Goal: Task Accomplishment & Management: Complete application form

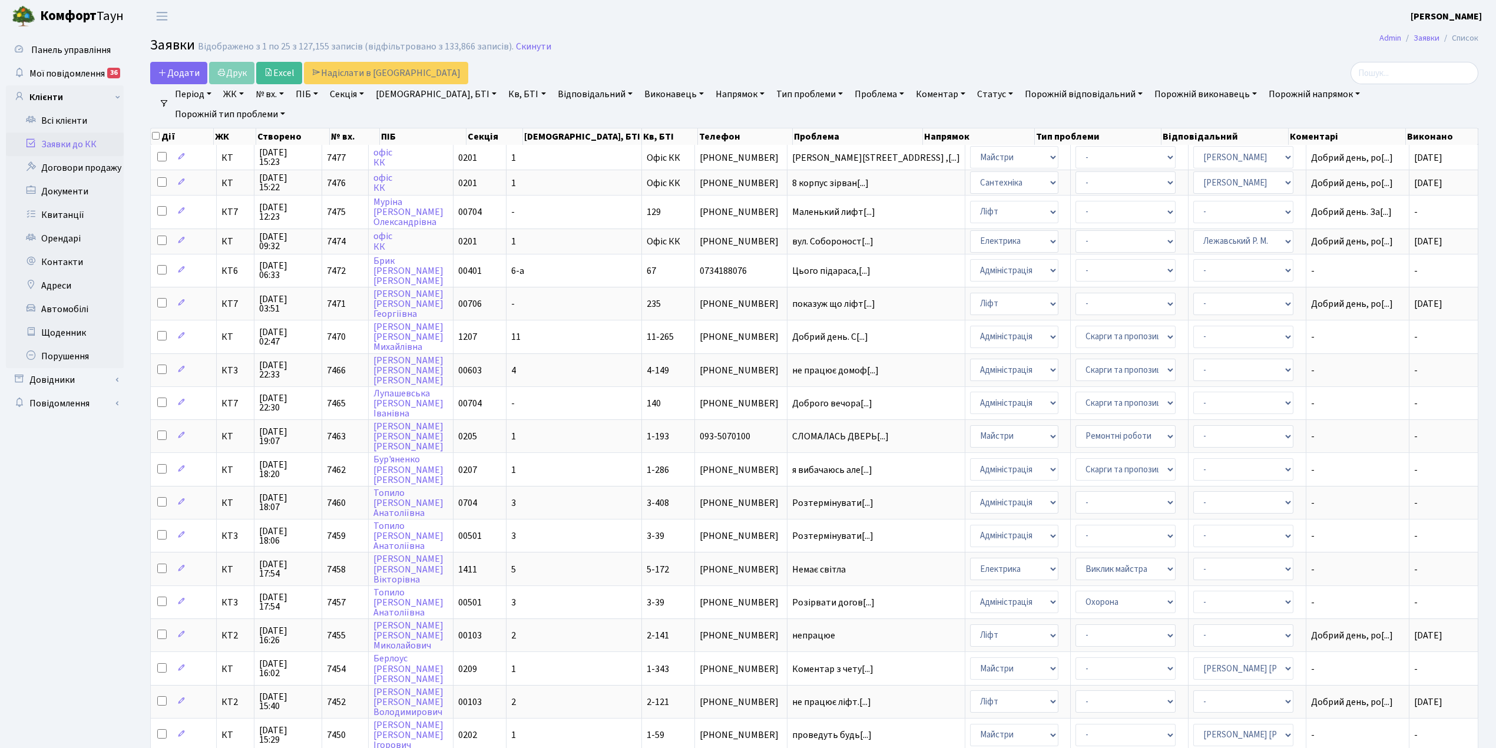
select select "25"
click at [184, 71] on span "Додати" at bounding box center [179, 73] width 42 height 13
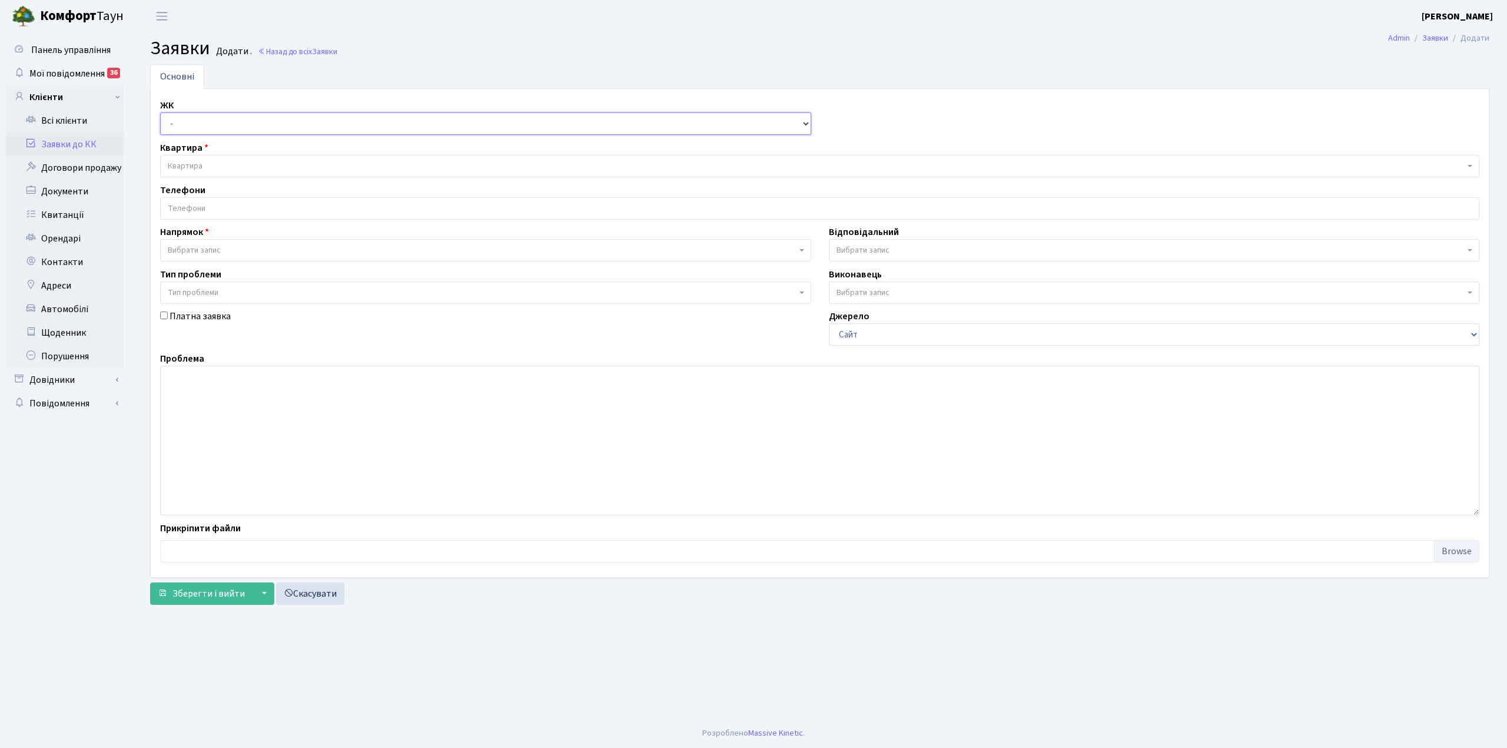
click at [196, 114] on select "- КТ, вул. Регенераторна, 4 КТ2, просп. Соборності, 17 КТ3, вул. Березнева, 16 …" at bounding box center [485, 123] width 651 height 22
select select "271"
click at [160, 113] on select "- КТ, вул. Регенераторна, 4 КТ2, просп. Соборності, 17 КТ3, вул. Березнева, 16 …" at bounding box center [485, 123] width 651 height 22
select select
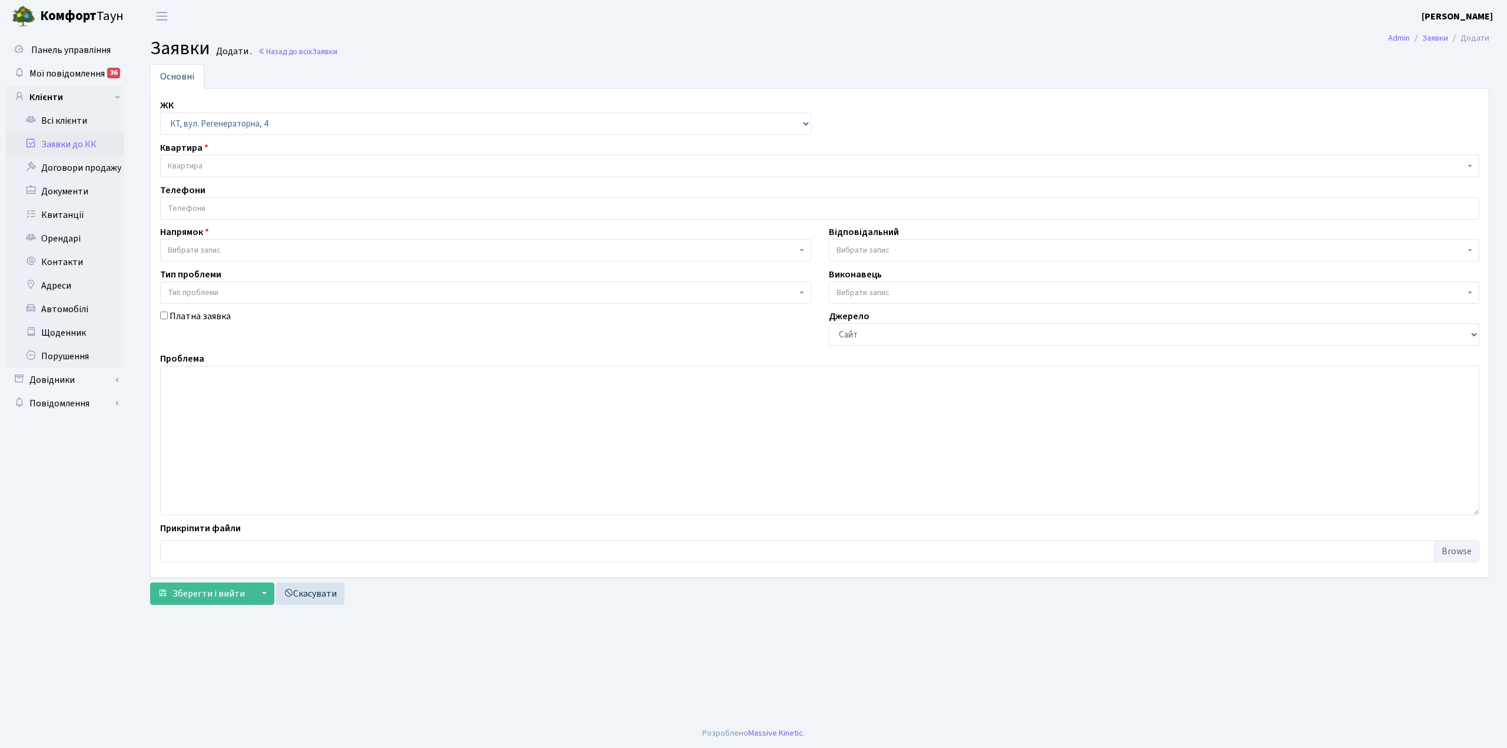
click at [224, 172] on span "Квартира" at bounding box center [816, 166] width 1297 height 12
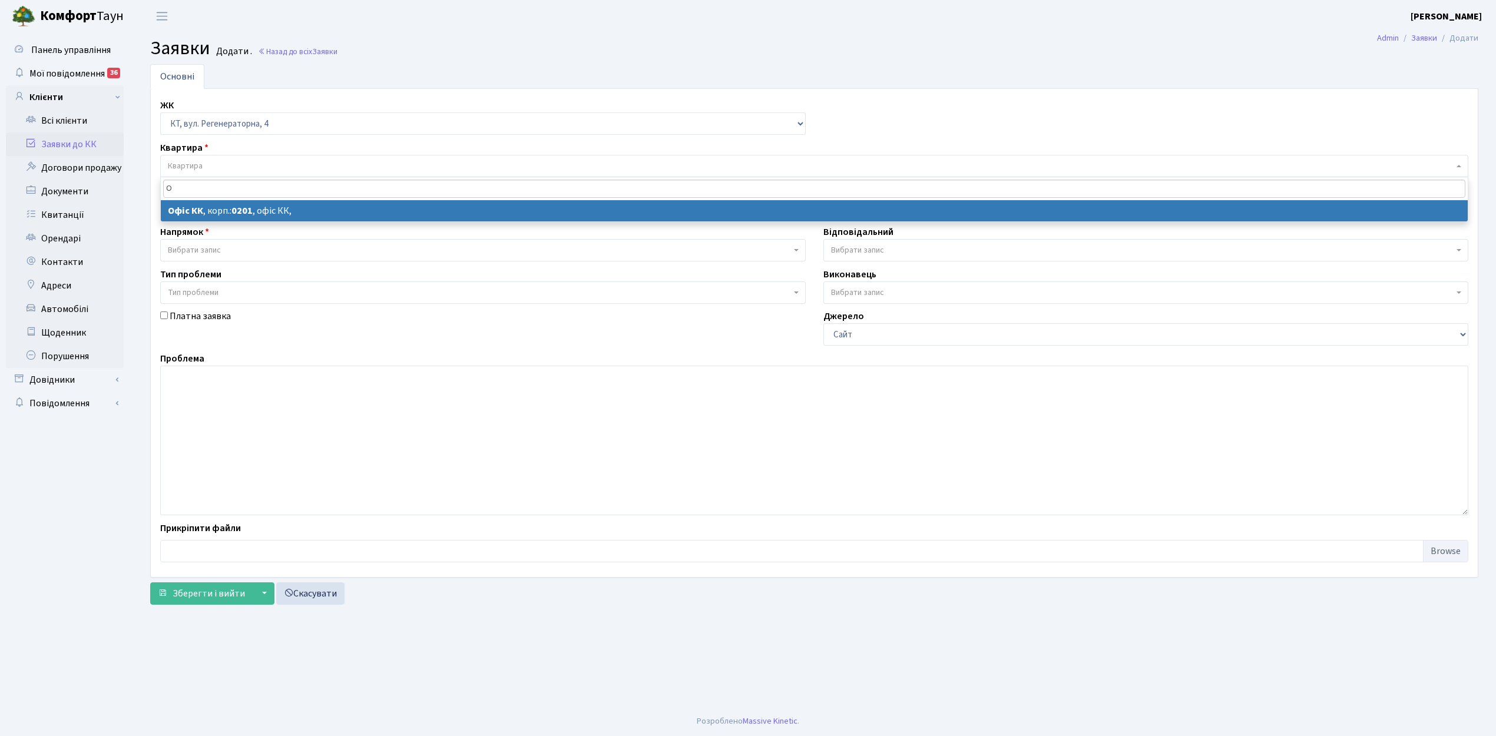
type input "О"
select select
select select "4"
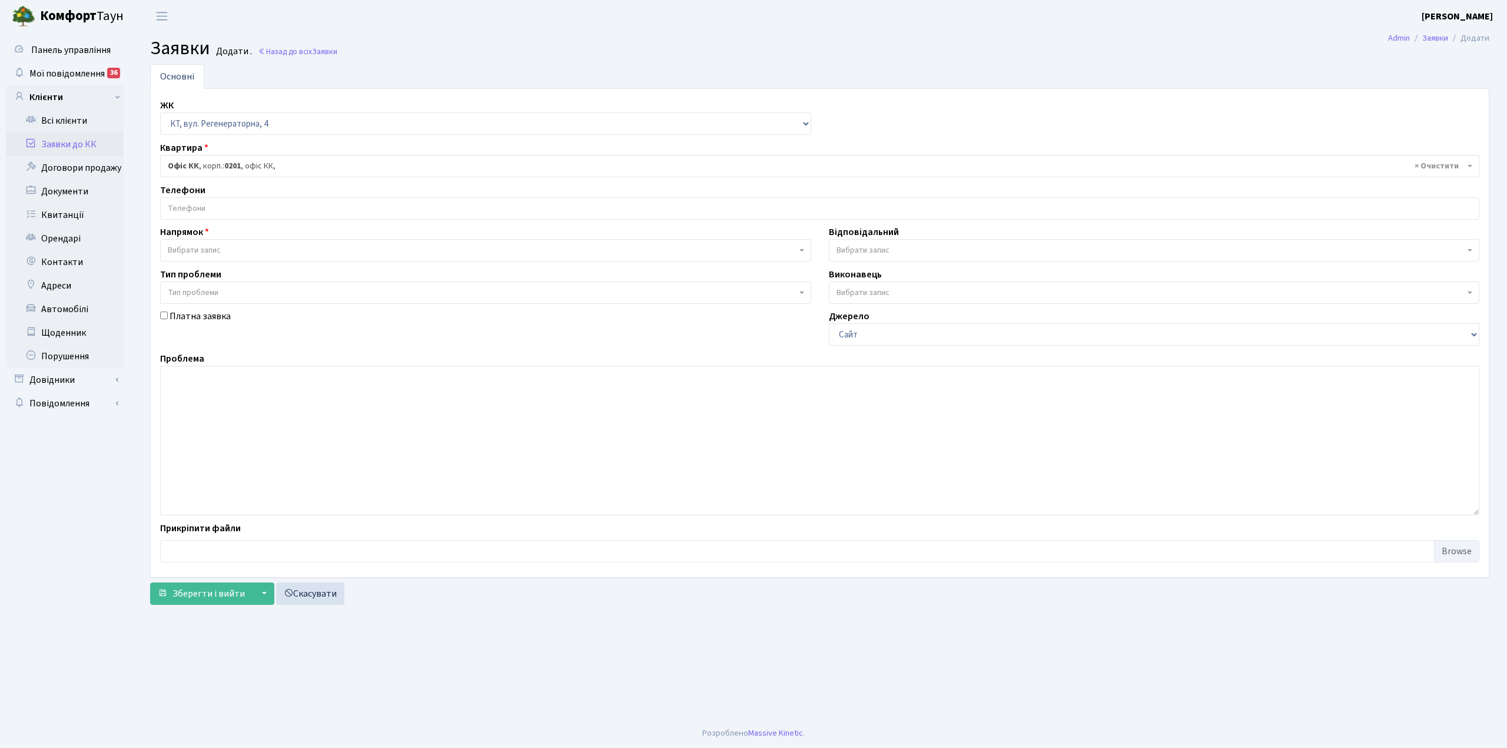
click at [195, 208] on input "search" at bounding box center [820, 208] width 1318 height 21
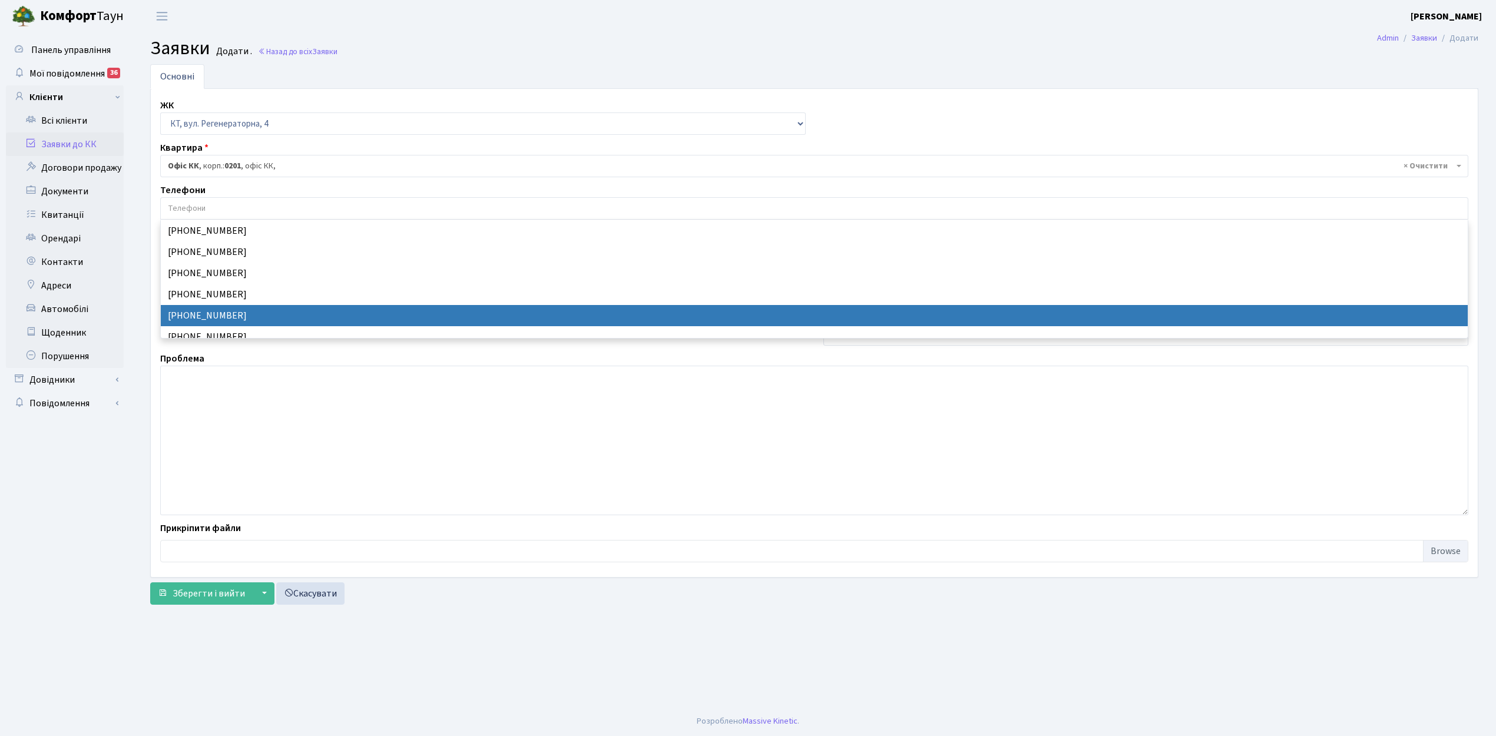
select select "24227"
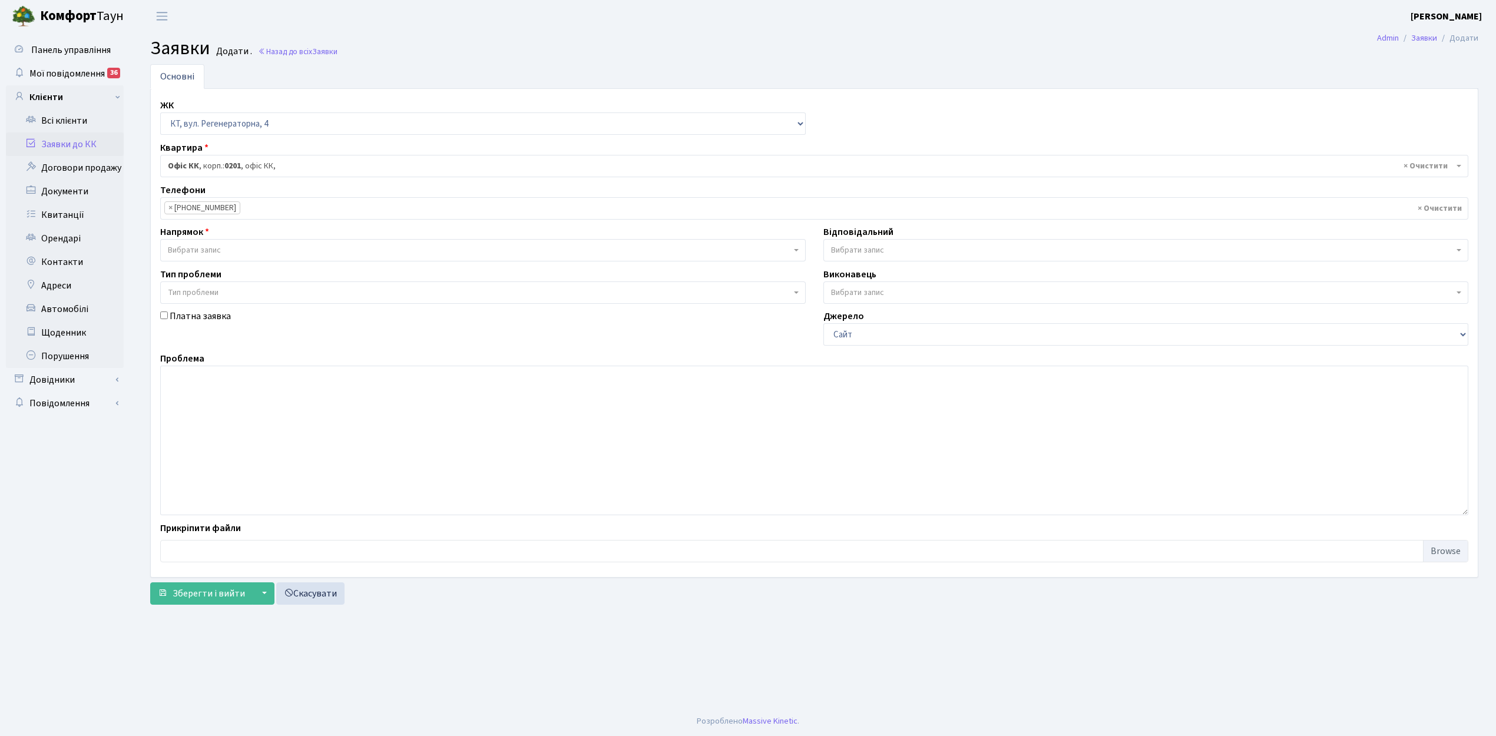
click at [203, 252] on span "Вибрати запис" at bounding box center [194, 250] width 53 height 12
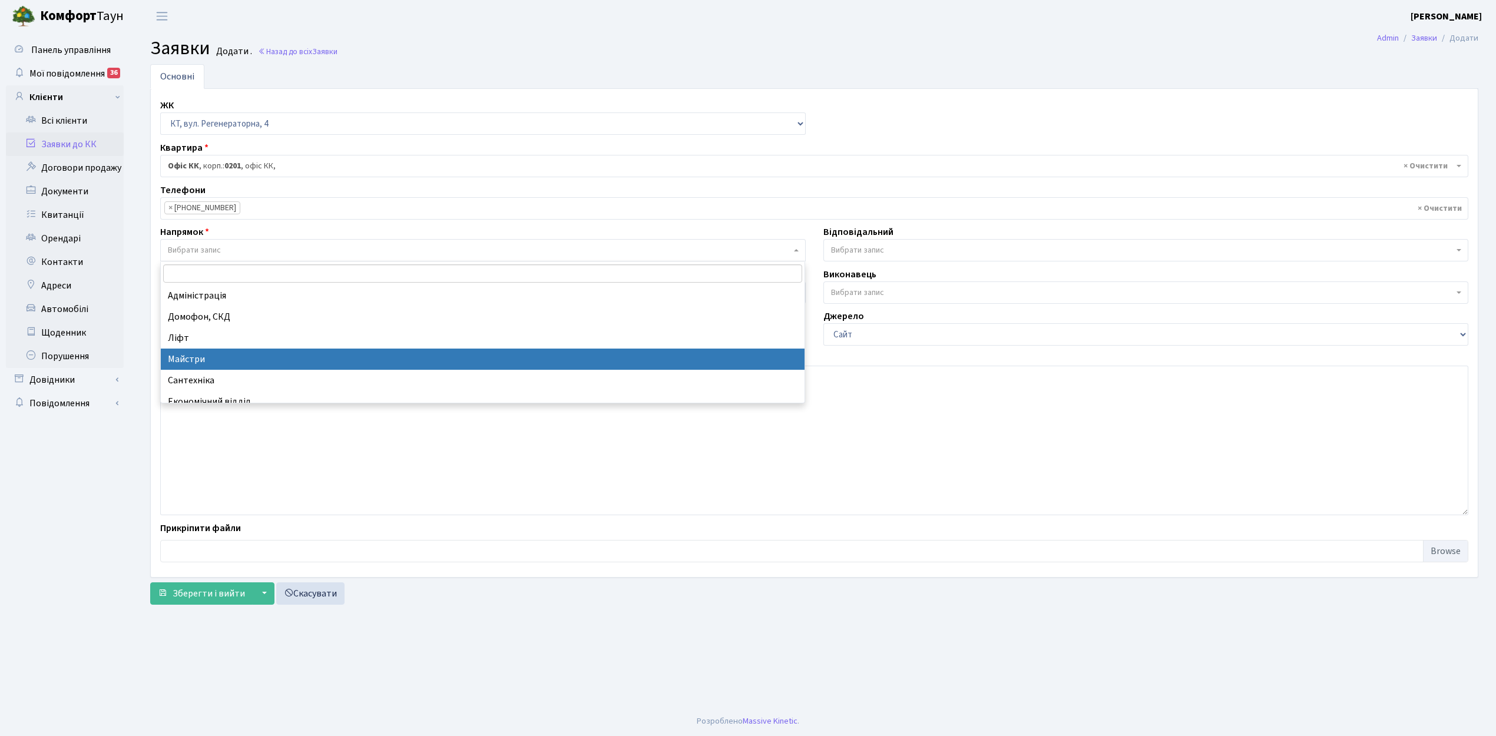
select select "1"
select select
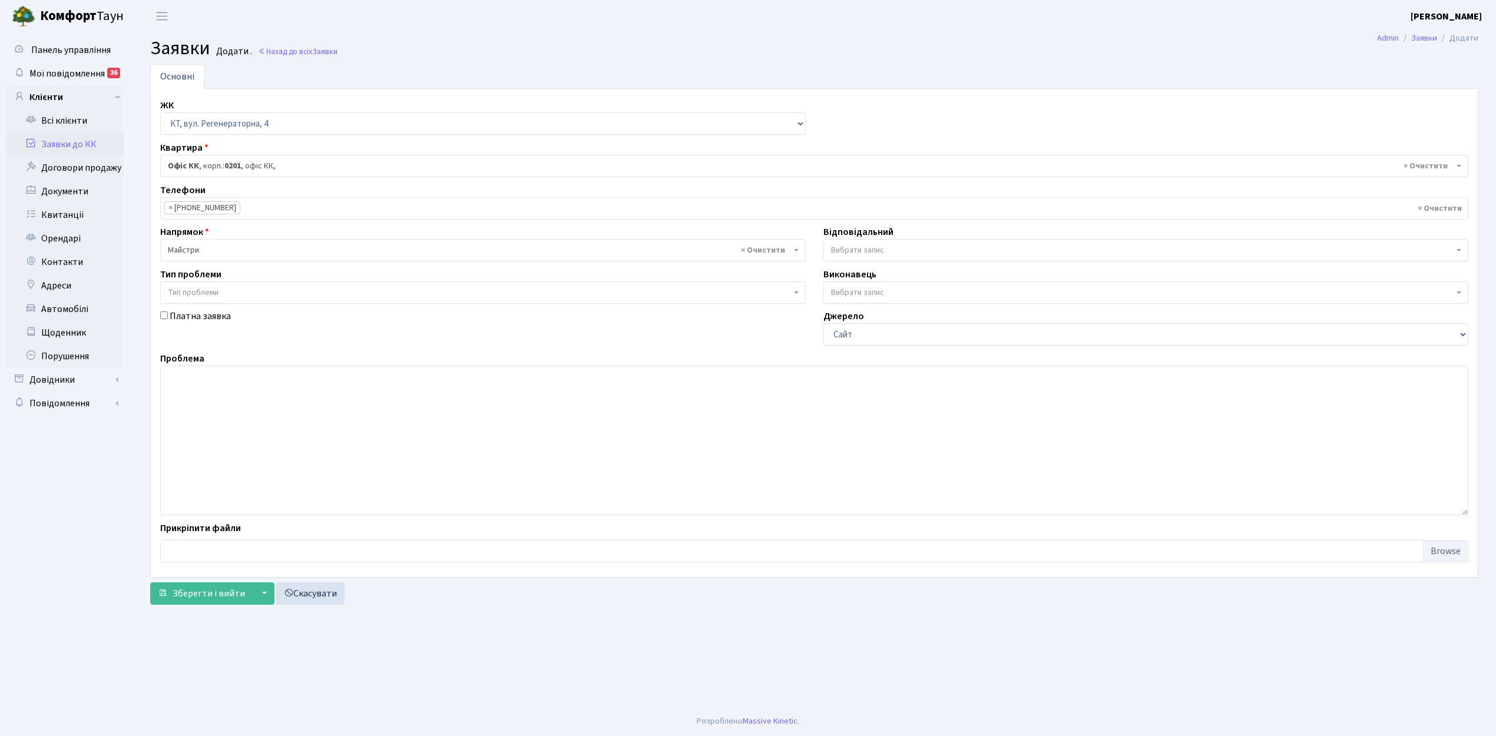
click at [912, 247] on span "Вибрати запис" at bounding box center [1142, 250] width 623 height 12
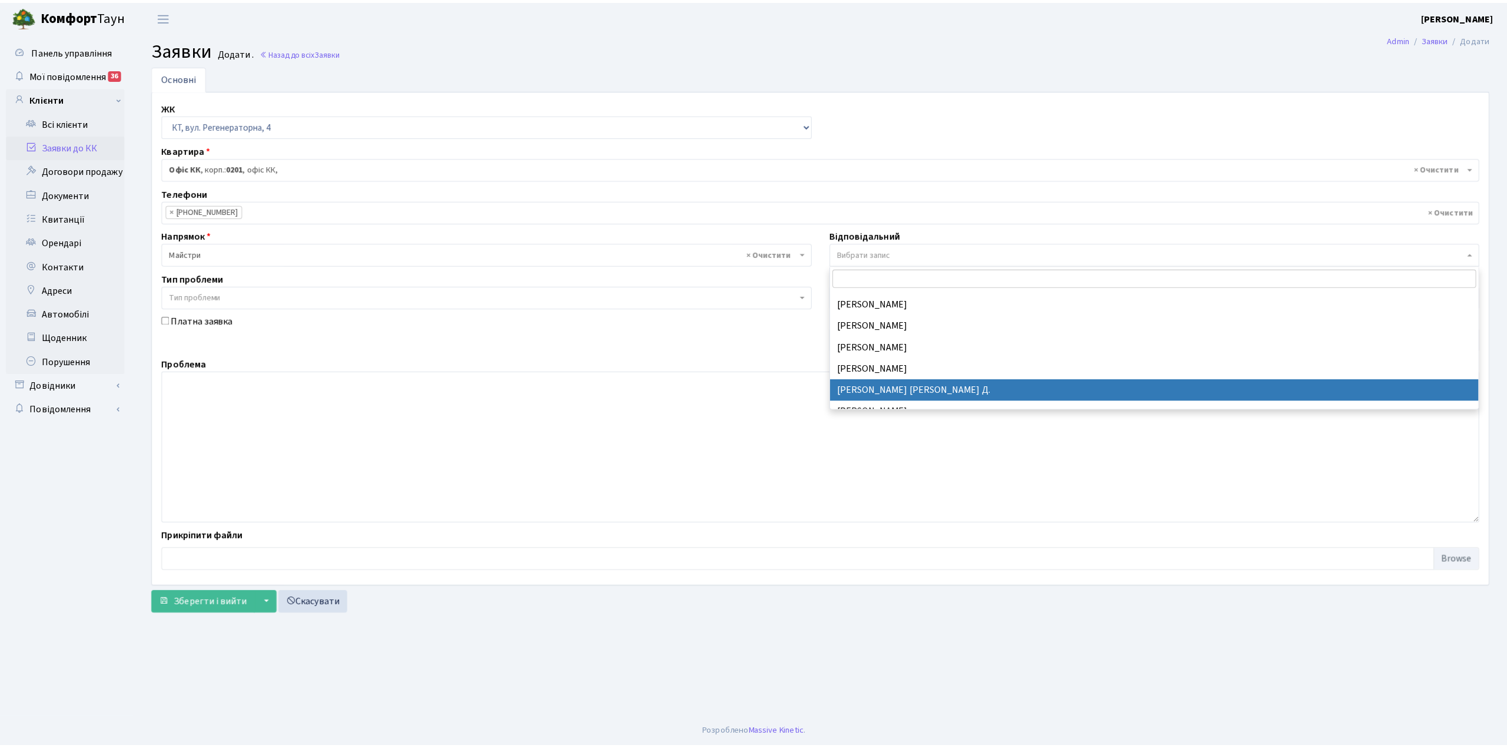
scroll to position [314, 0]
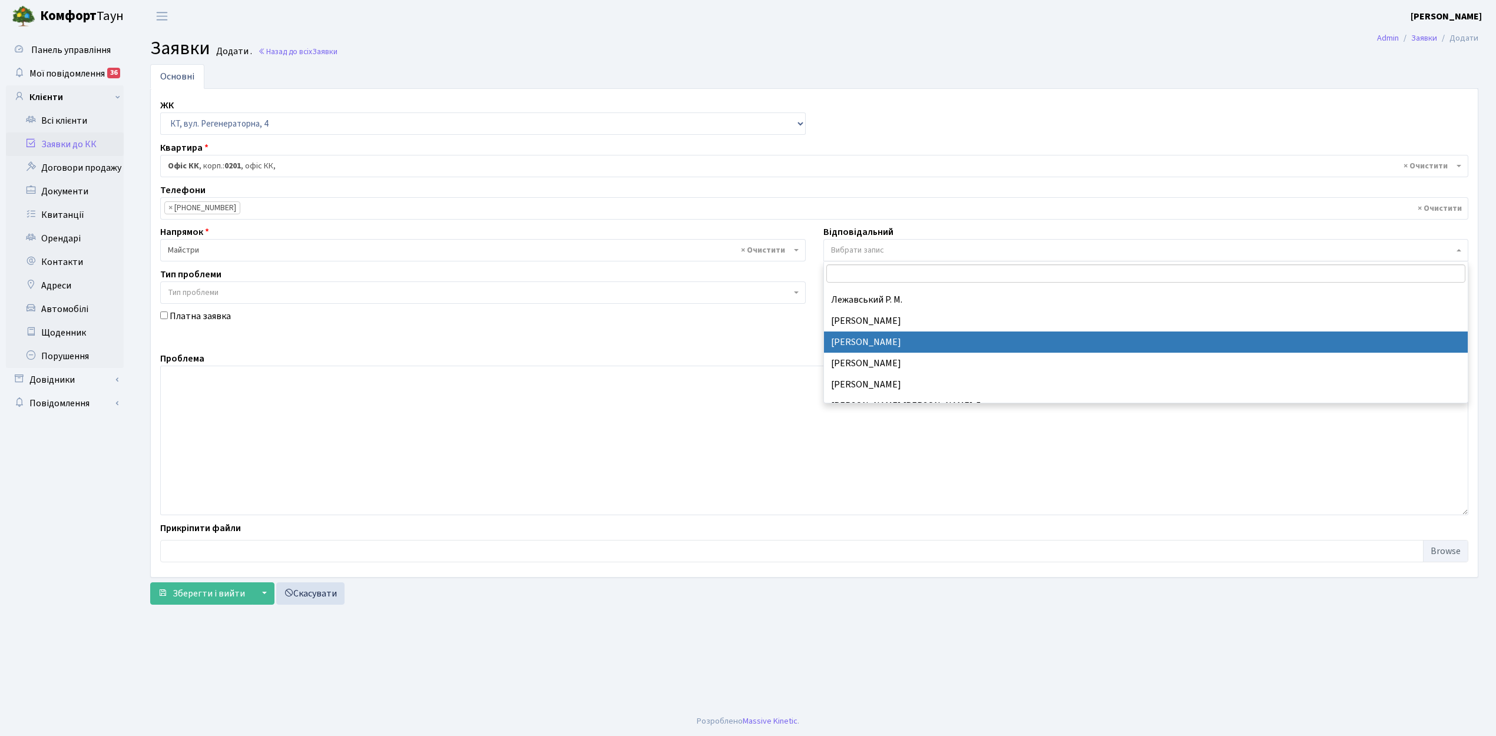
select select "25"
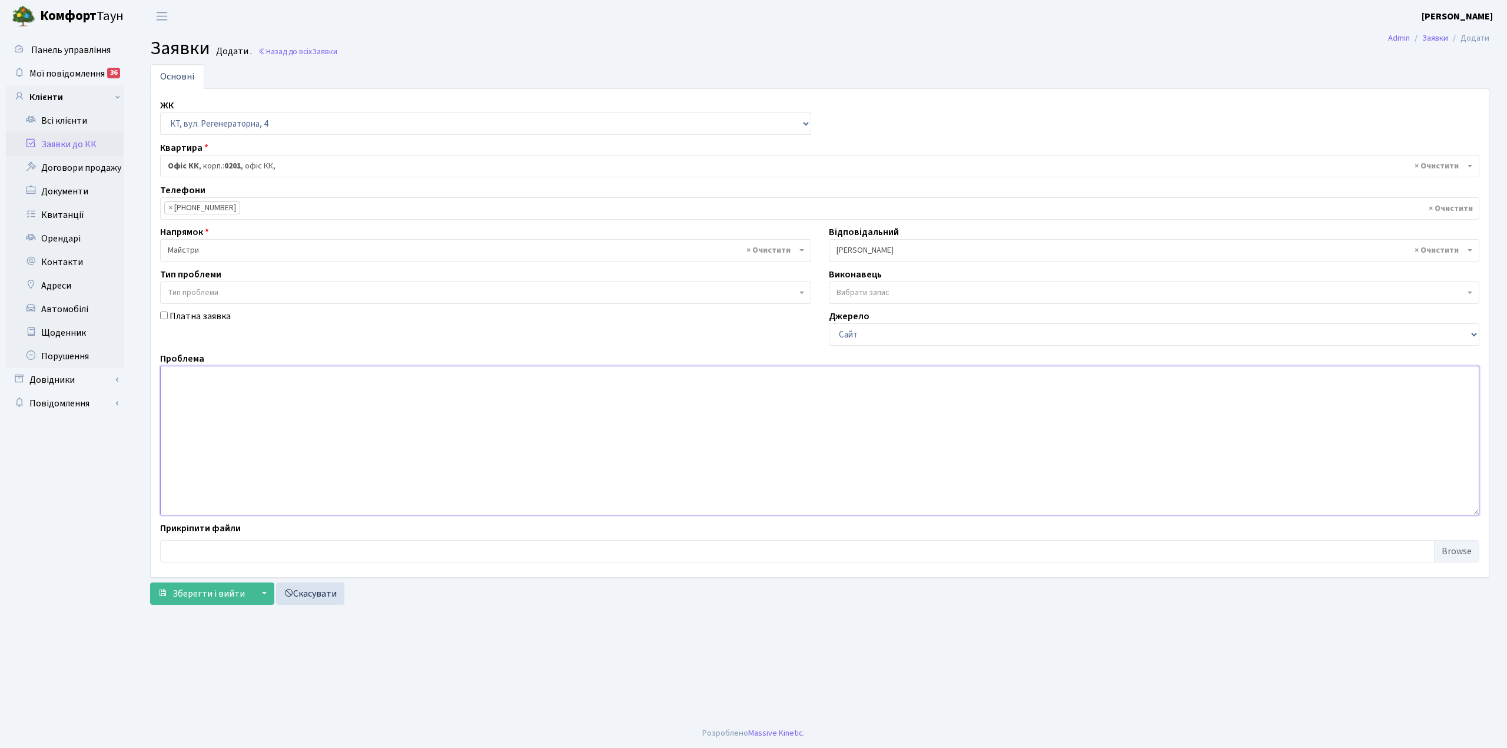
click at [277, 378] on textarea at bounding box center [820, 441] width 1320 height 150
drag, startPoint x: 363, startPoint y: 379, endPoint x: 386, endPoint y: 379, distance: 23.0
click at [386, 379] on textarea "Березнева 16 біля будинку підпалили контейнер з строй мусором." at bounding box center [820, 441] width 1320 height 150
drag, startPoint x: 422, startPoint y: 379, endPoint x: 380, endPoint y: 379, distance: 41.8
click at [380, 379] on textarea "Березнева 16 біля будинку підпалили контейнер з будю мусором." at bounding box center [820, 441] width 1320 height 150
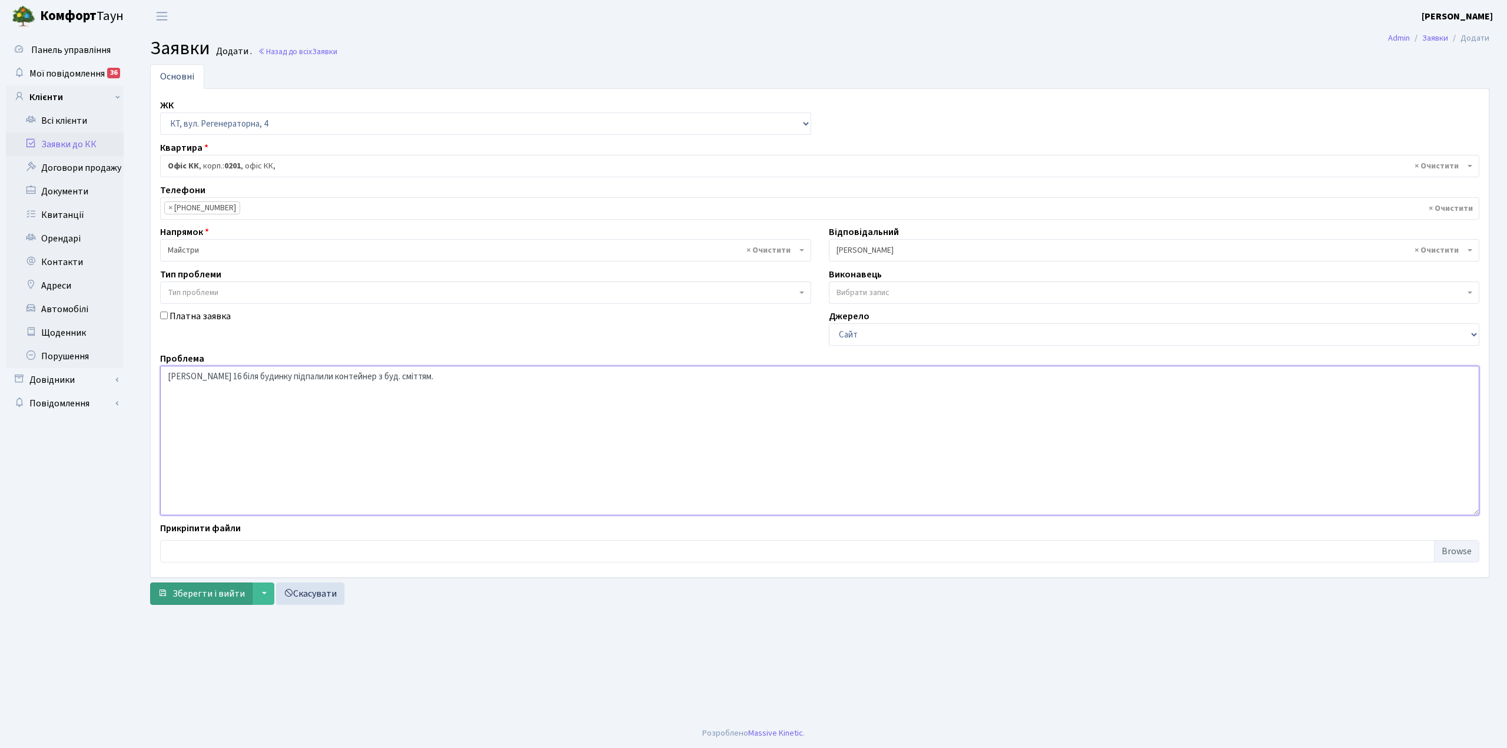
type textarea "Березнева 16 біля будинку підпалили контейнер з буд. сміттям."
click at [211, 599] on span "Зберегти і вийти" at bounding box center [209, 593] width 72 height 13
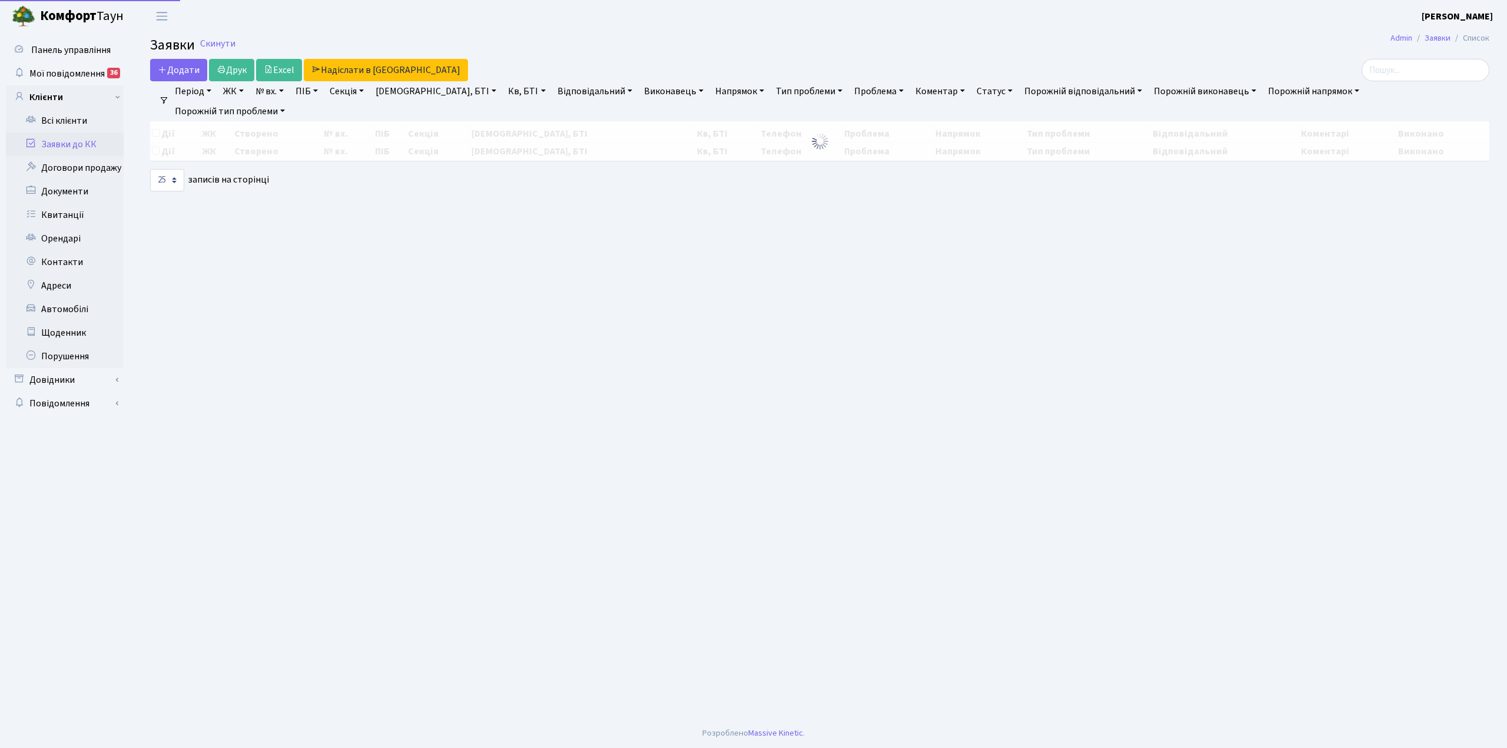
select select "25"
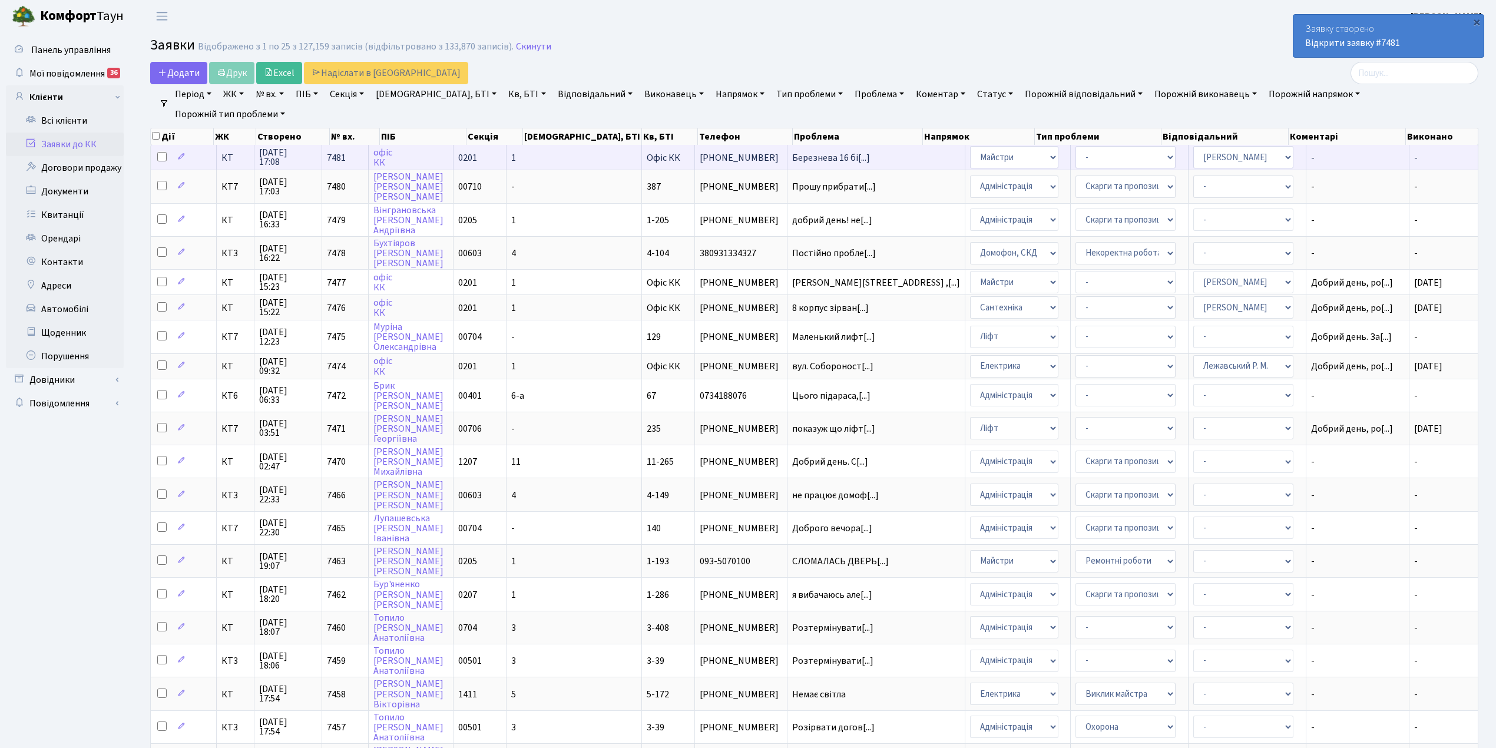
click at [369, 158] on td "7481" at bounding box center [345, 157] width 47 height 25
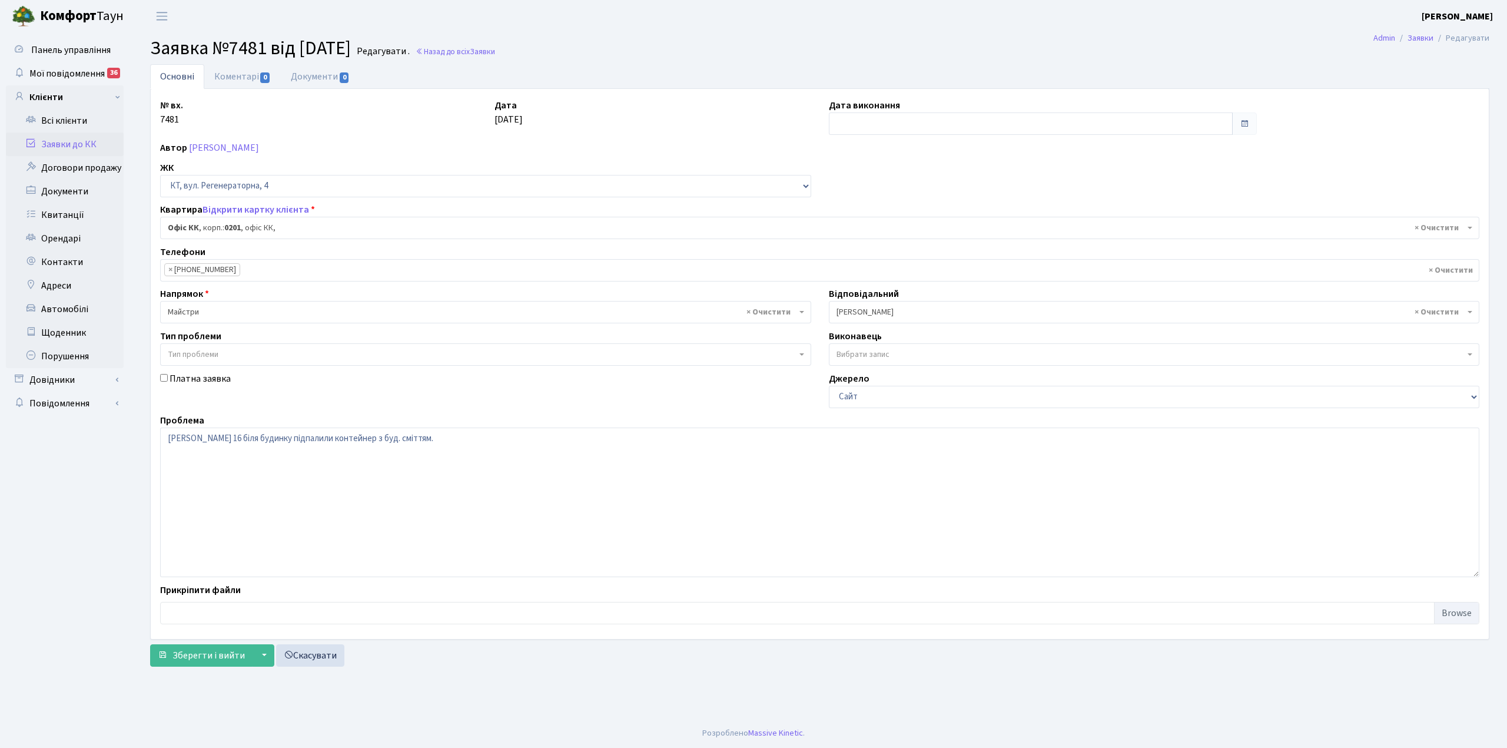
select select "4"
click at [834, 125] on input "text" at bounding box center [1031, 123] width 404 height 22
click at [929, 256] on td "30" at bounding box center [929, 255] width 18 height 18
type input "[DATE]"
click at [250, 80] on link "Коментарі 0" at bounding box center [242, 76] width 77 height 24
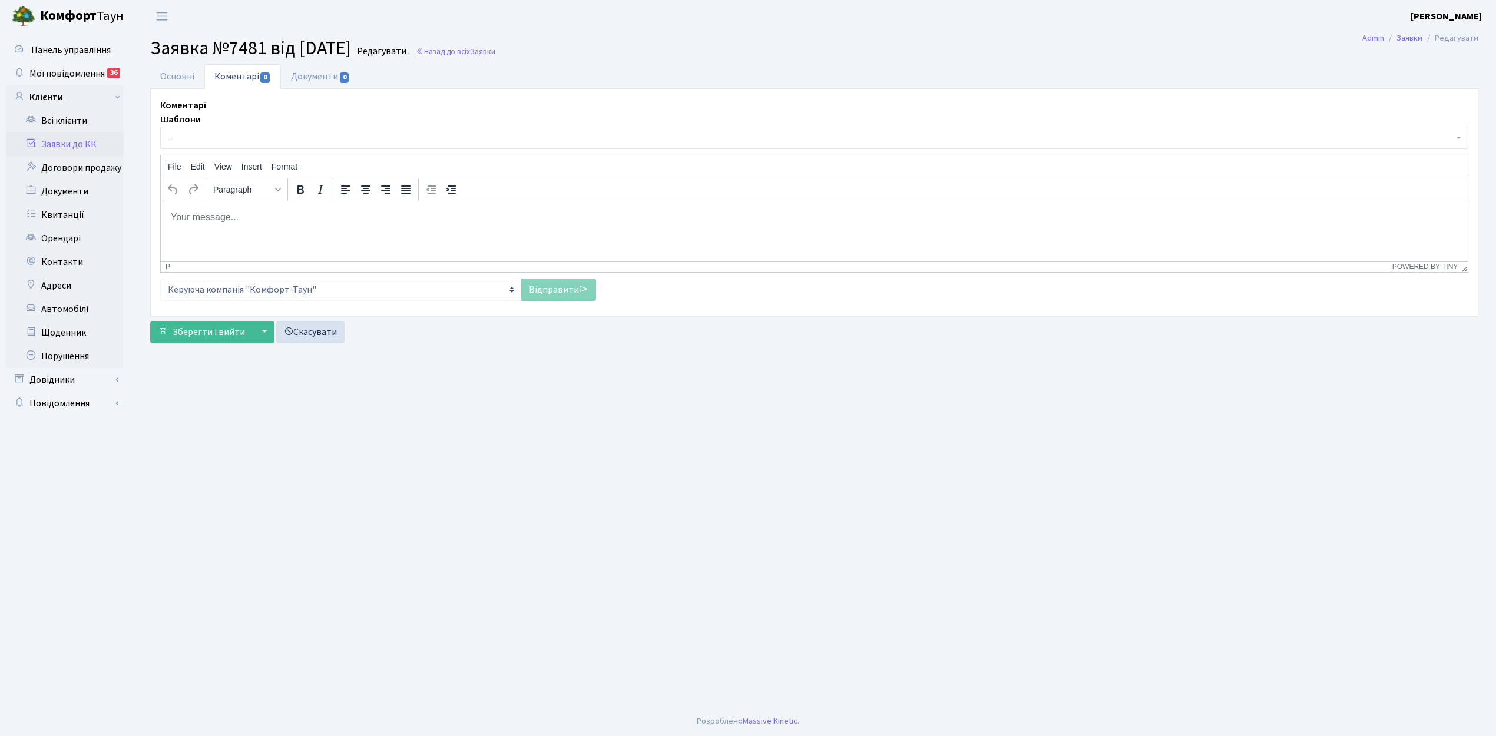
click at [198, 139] on span "-" at bounding box center [810, 138] width 1285 height 12
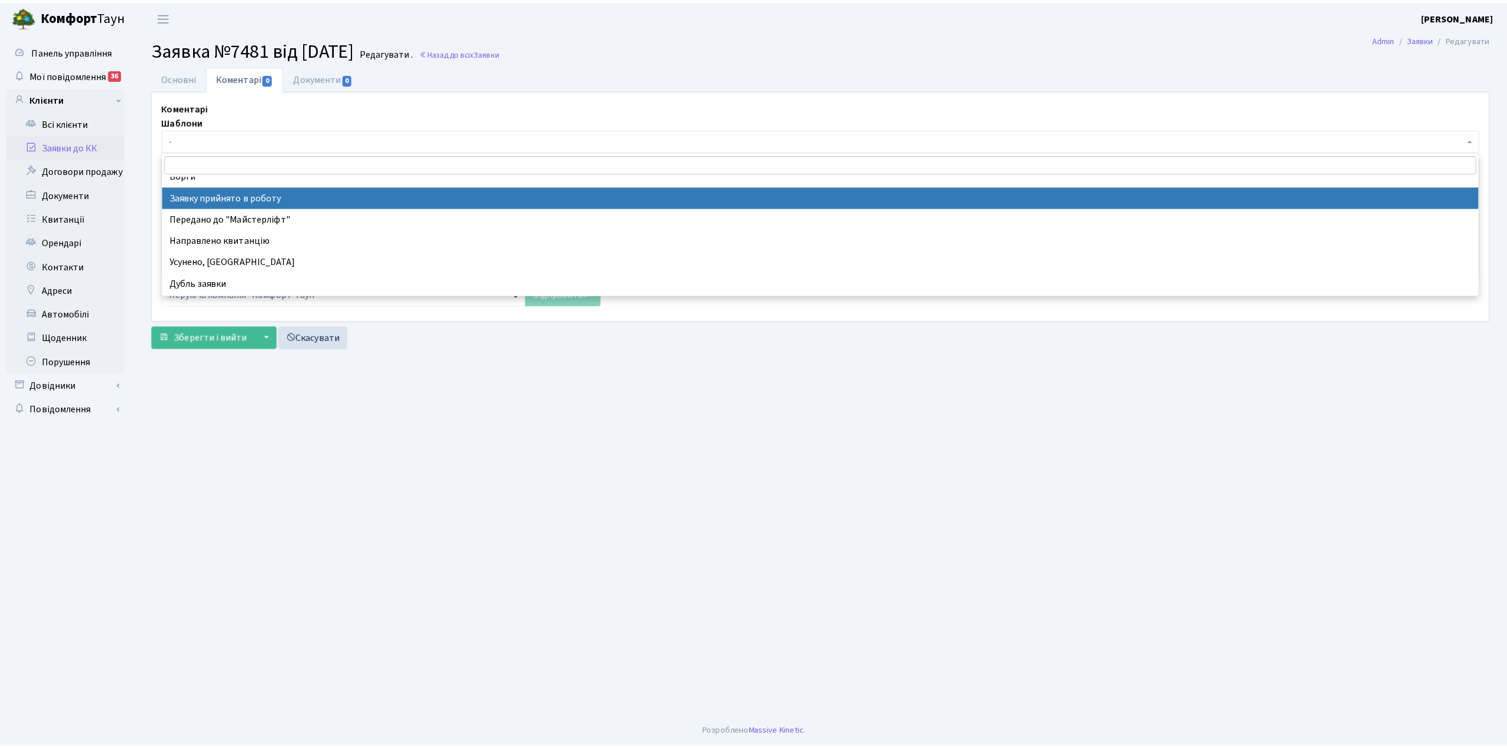
scroll to position [78, 0]
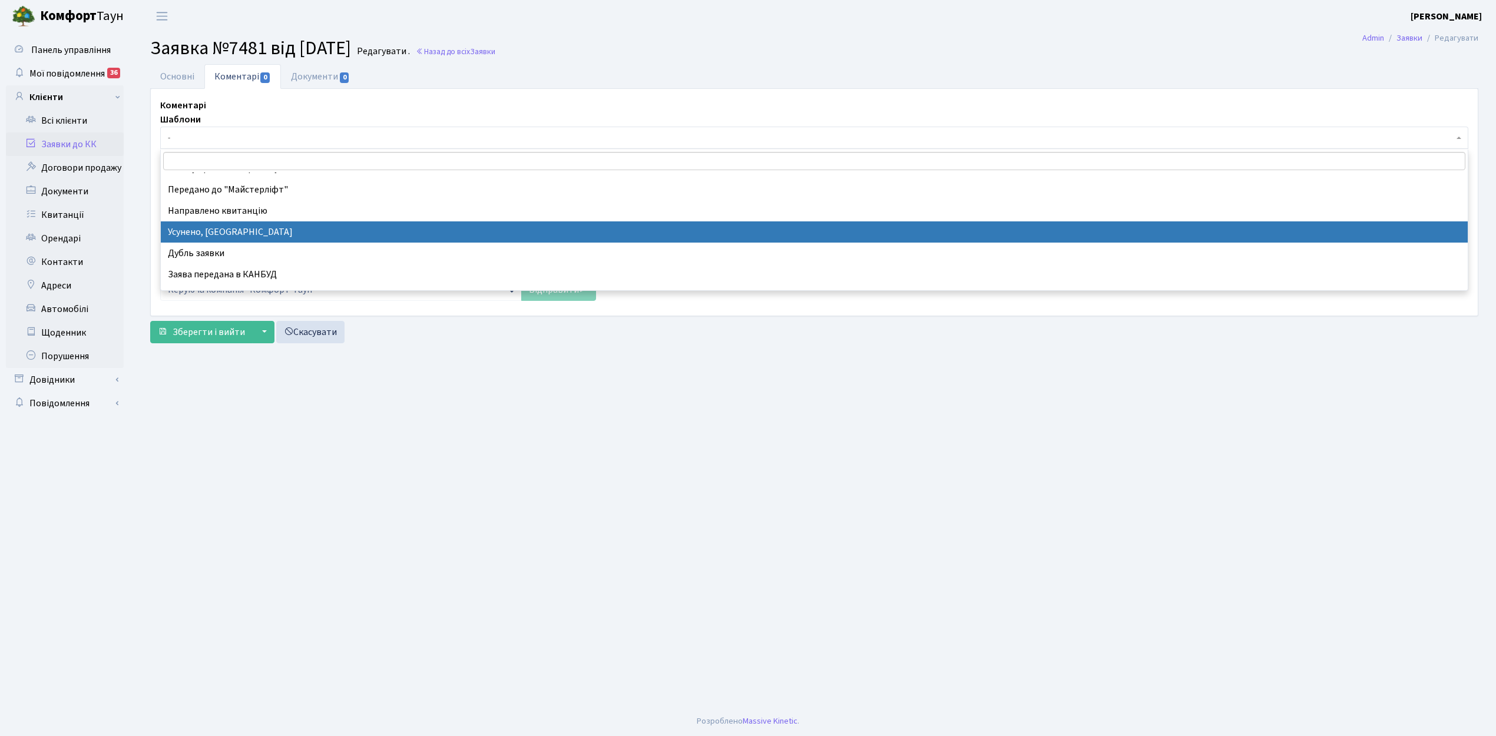
select select "15"
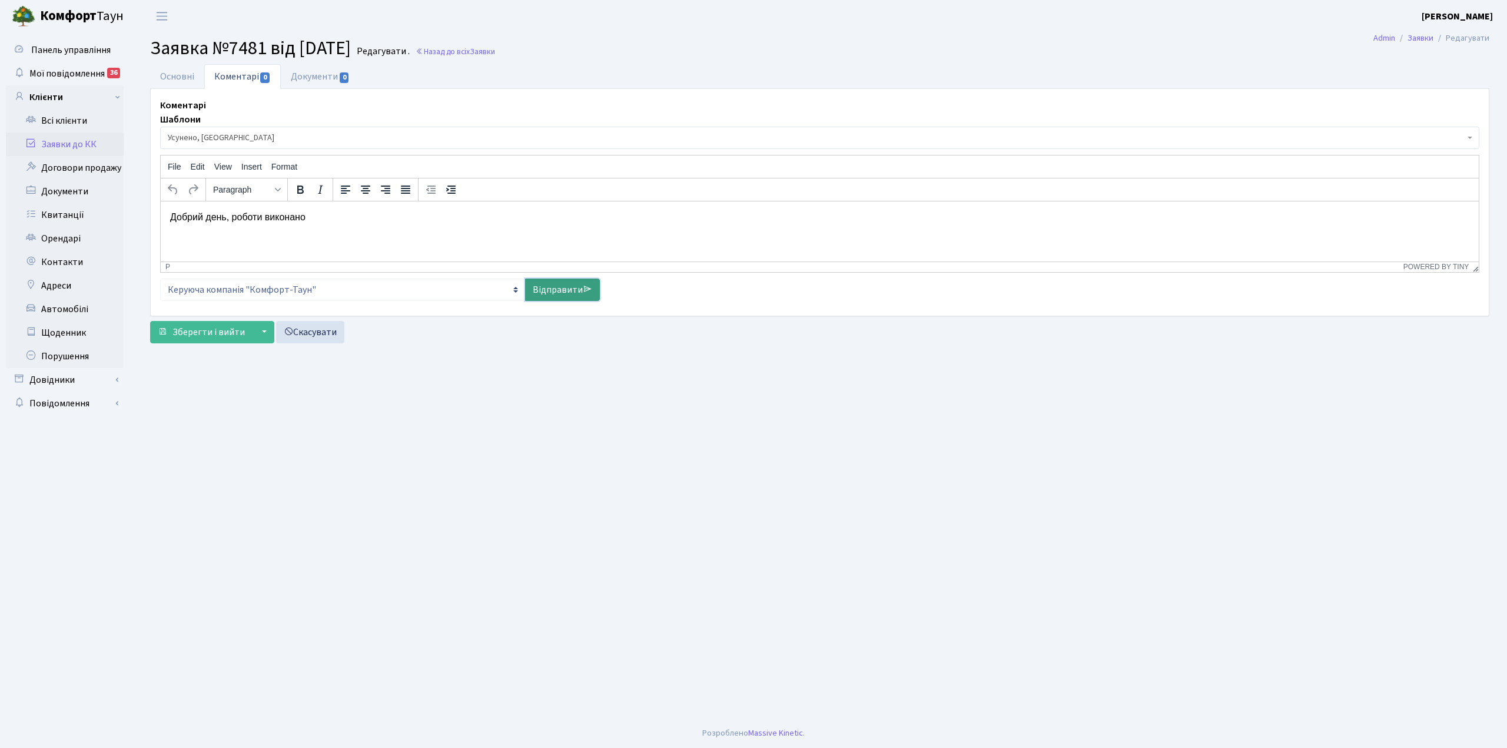
click at [548, 292] on link "Відправити" at bounding box center [562, 290] width 75 height 22
select select
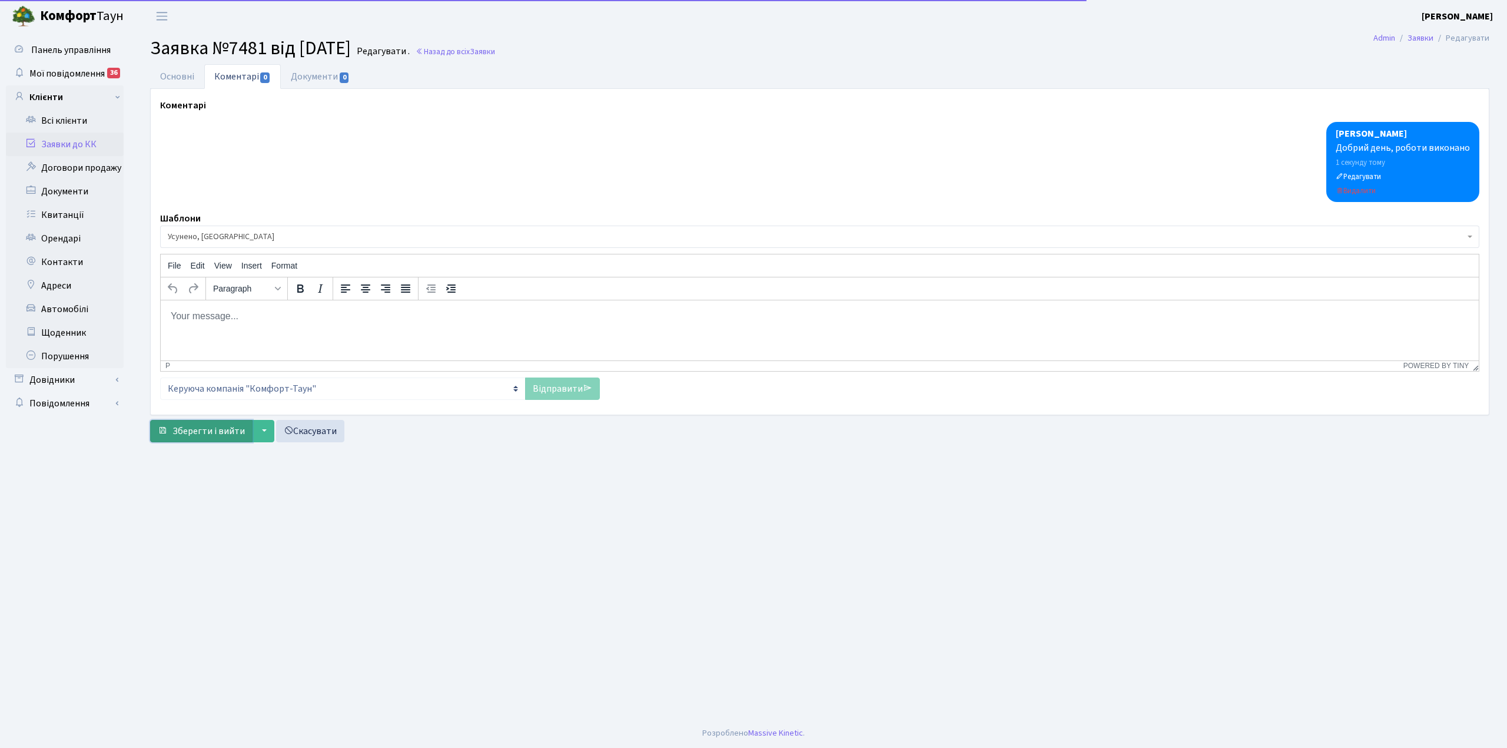
click at [210, 437] on span "Зберегти і вийти" at bounding box center [209, 431] width 72 height 13
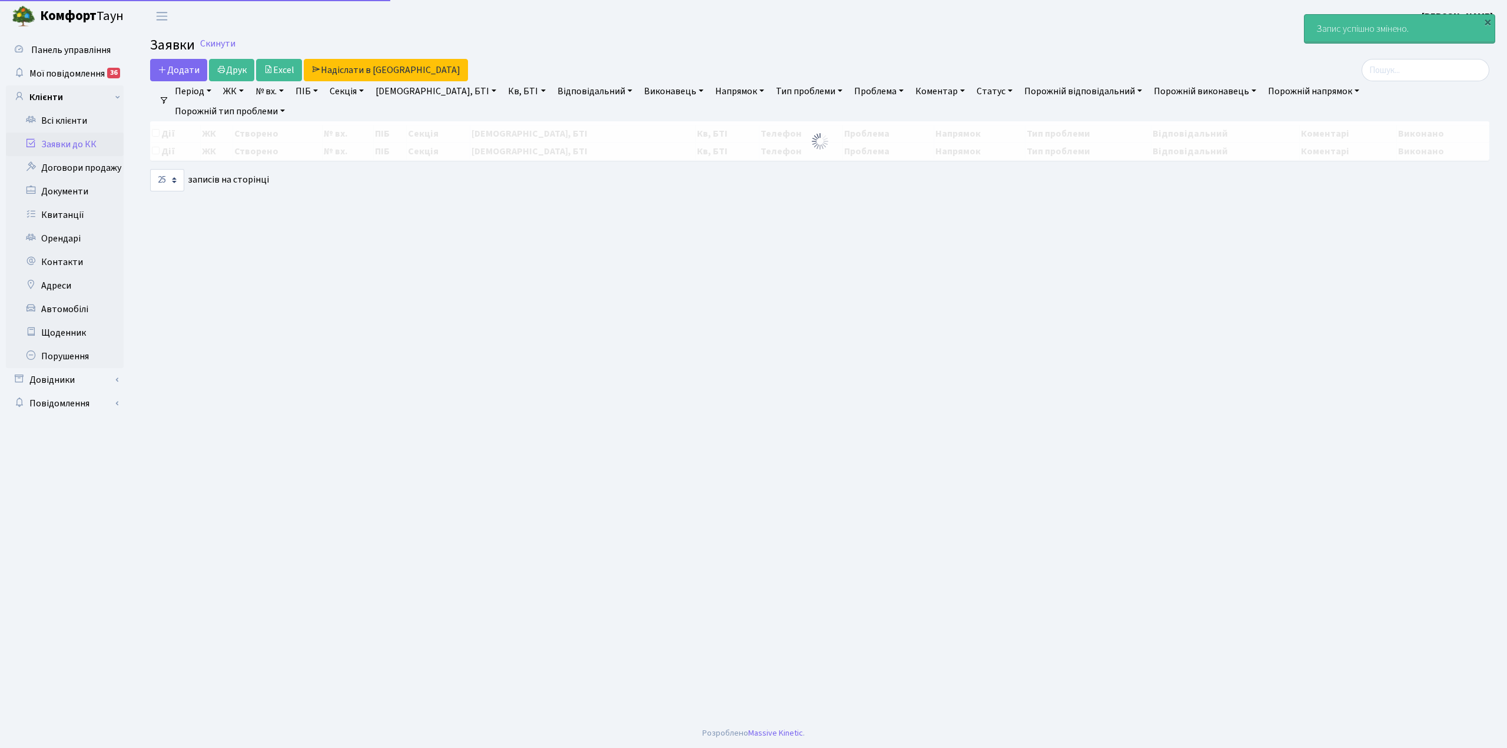
select select "25"
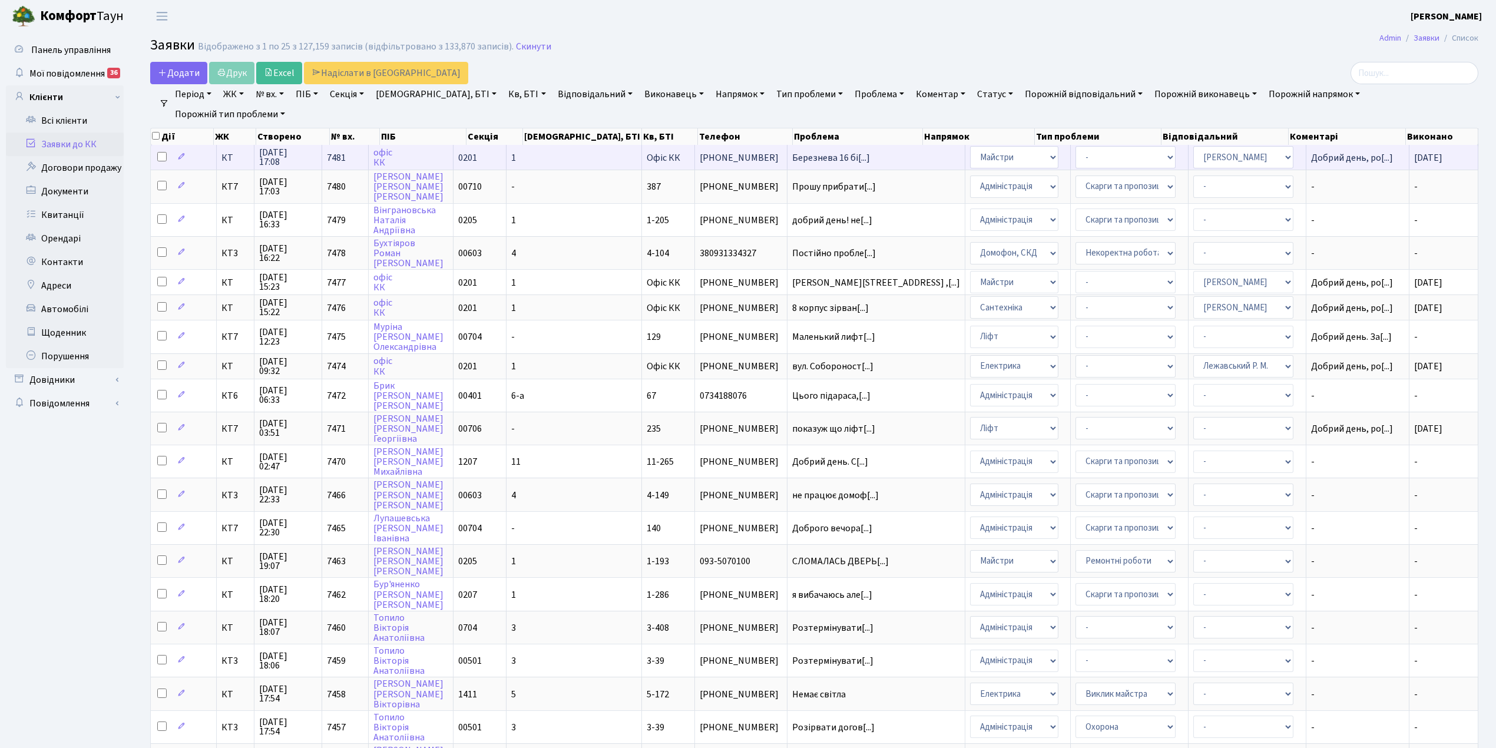
click at [724, 160] on span "[PHONE_NUMBER]" at bounding box center [741, 157] width 82 height 9
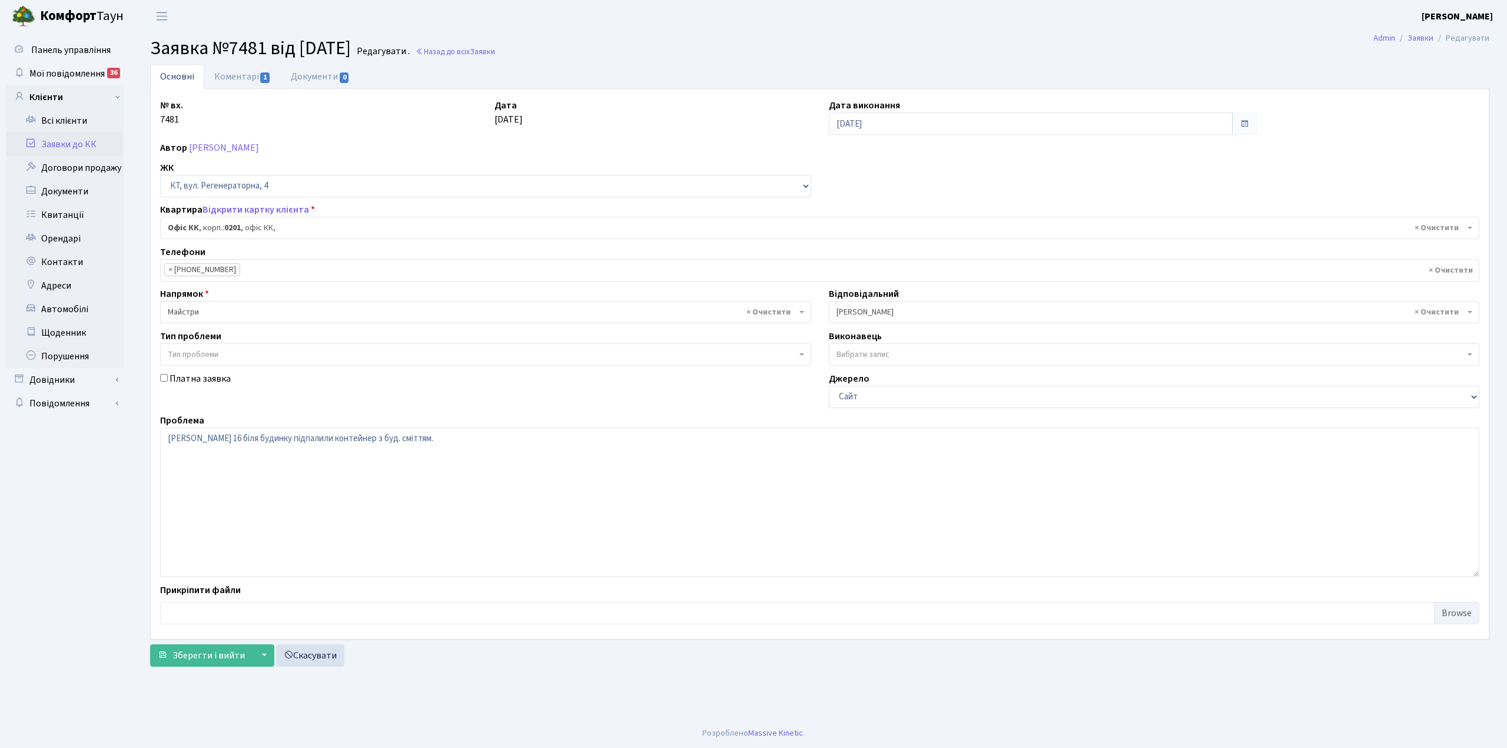
select select "4"
click at [246, 76] on link "Коментарі 1" at bounding box center [242, 76] width 77 height 24
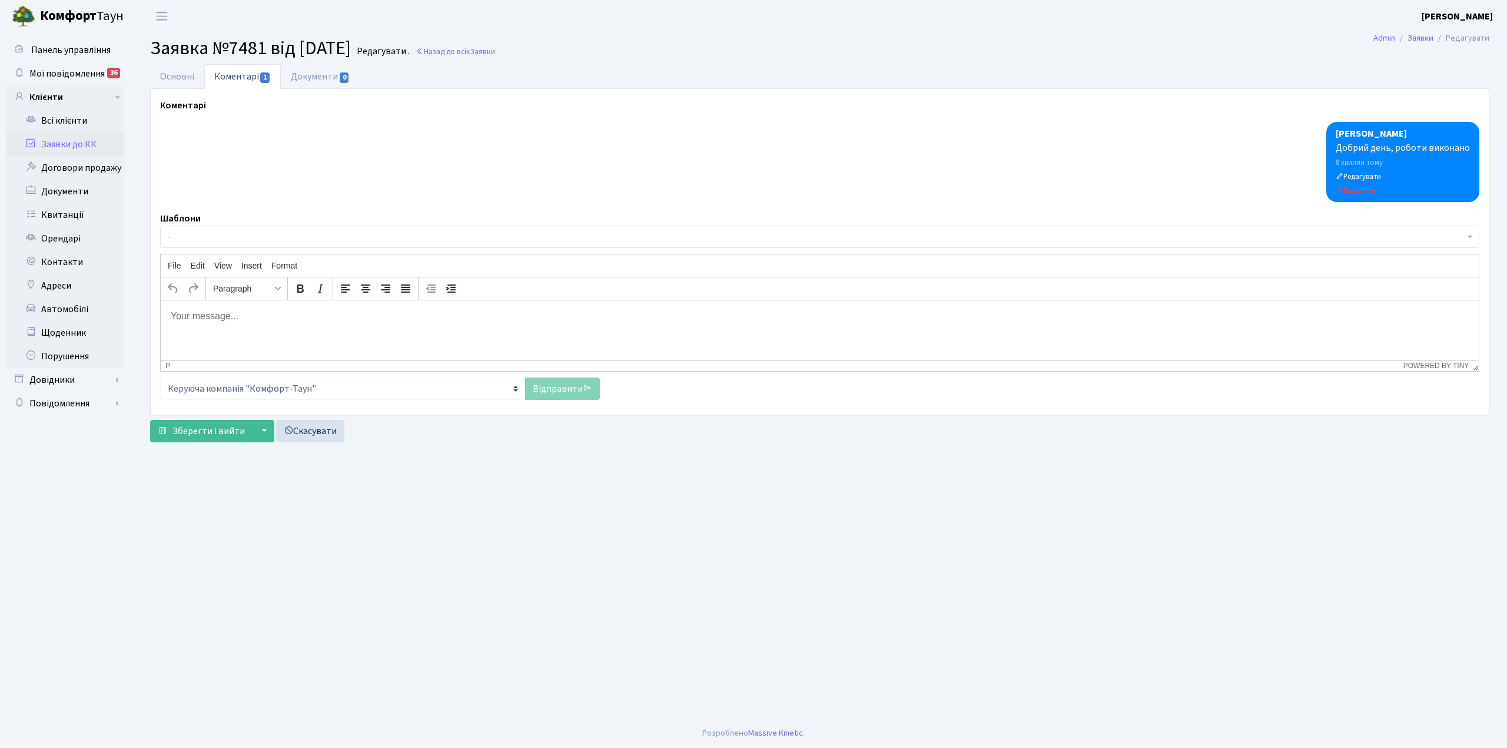
click at [209, 319] on body "Rich Text Area. Press ALT-0 for help." at bounding box center [820, 315] width 1300 height 13
click at [548, 396] on link "Відправити" at bounding box center [562, 388] width 75 height 22
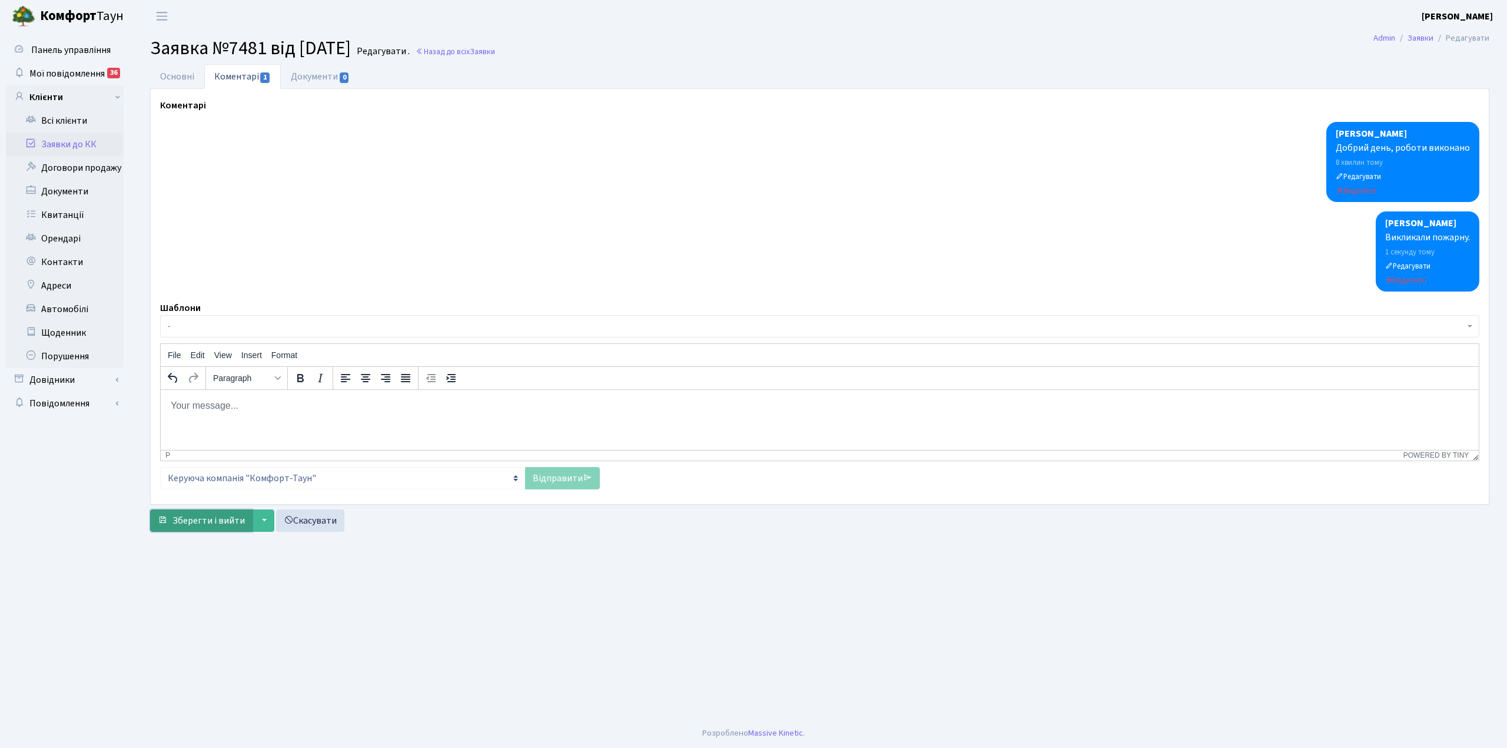
click at [213, 516] on span "Зберегти і вийти" at bounding box center [209, 520] width 72 height 13
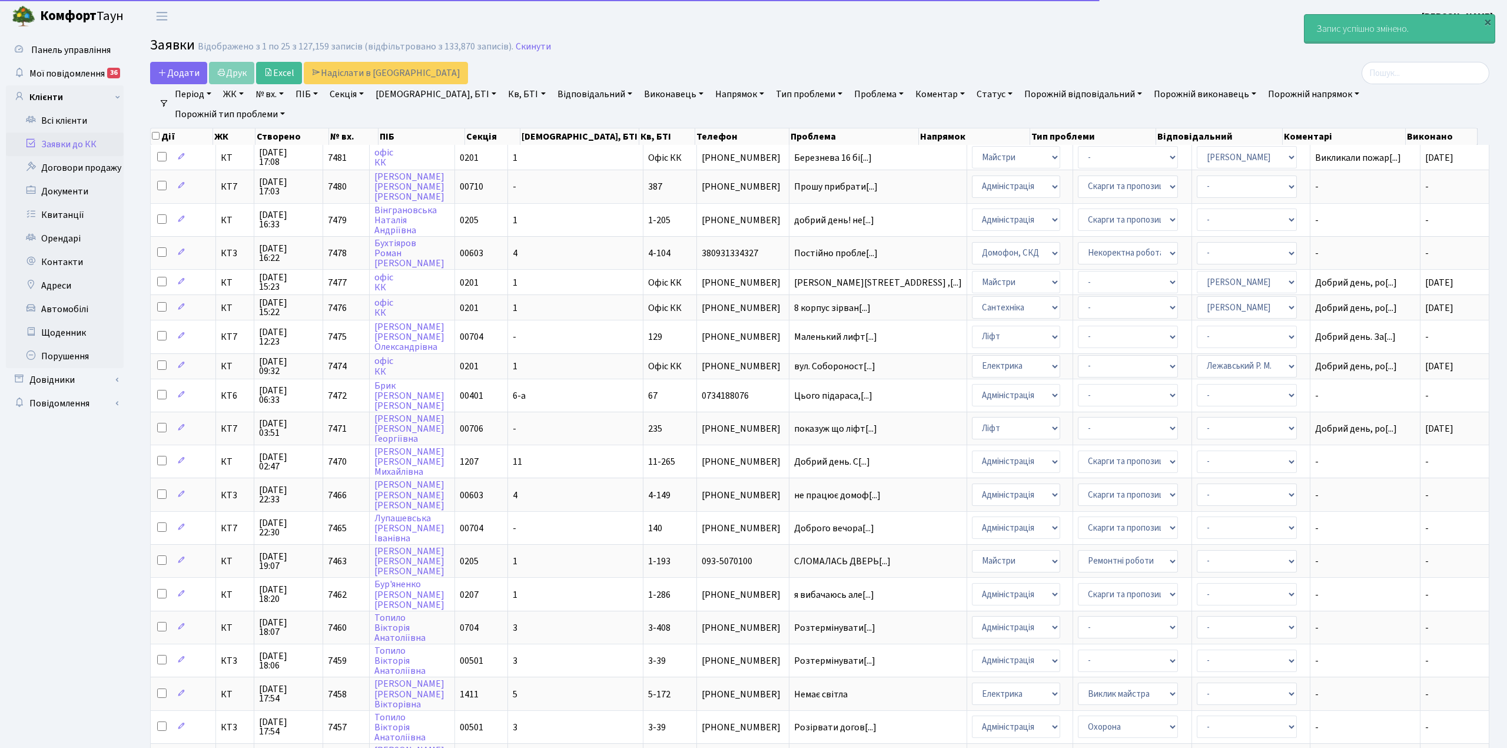
select select "25"
